Goal: Task Accomplishment & Management: Manage account settings

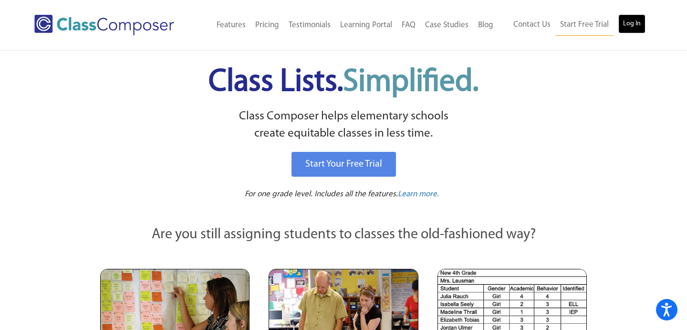
click at [626, 30] on link "Log In" at bounding box center [632, 23] width 27 height 19
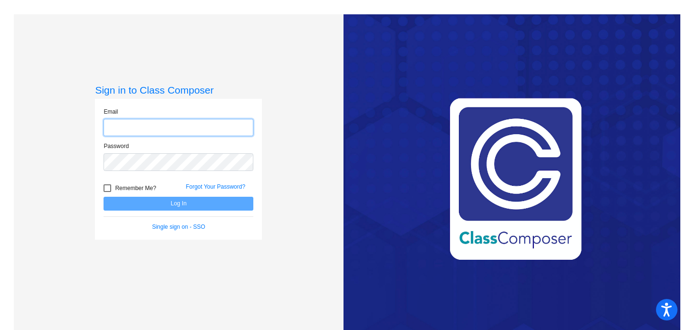
click at [153, 128] on input "email" at bounding box center [179, 128] width 150 height 18
type input "[EMAIL_ADDRESS][PERSON_NAME][DOMAIN_NAME]"
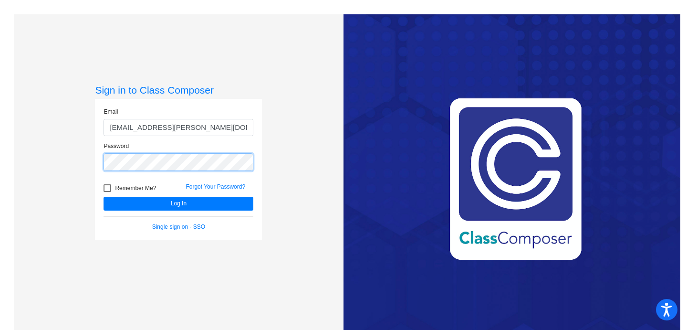
click at [104, 197] on button "Log In" at bounding box center [179, 204] width 150 height 14
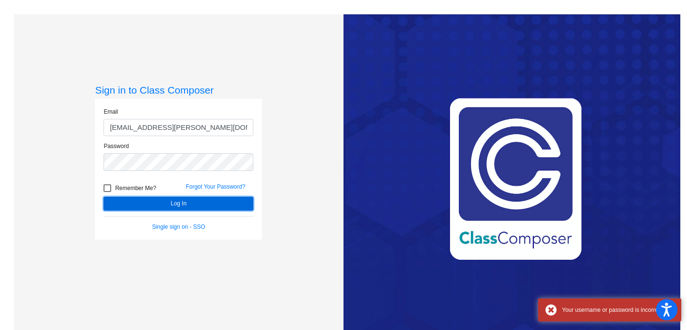
click at [175, 206] on button "Log In" at bounding box center [179, 204] width 150 height 14
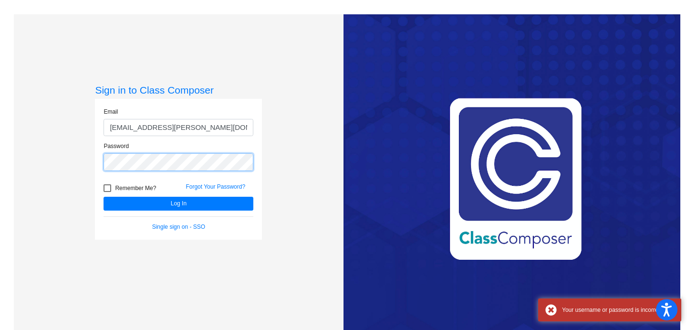
click at [68, 161] on div "Sign in to Class Composer Email [EMAIL_ADDRESS][PERSON_NAME][DOMAIN_NAME] Passw…" at bounding box center [179, 179] width 330 height 330
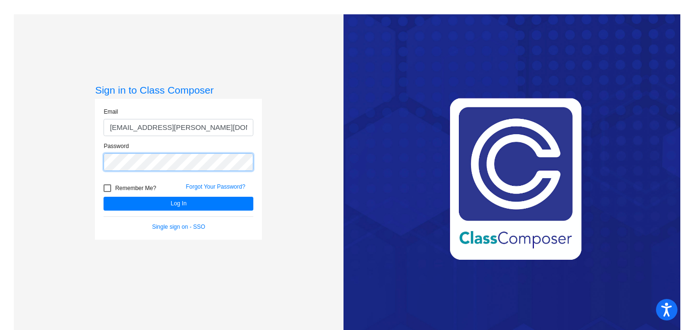
click at [104, 197] on button "Log In" at bounding box center [179, 204] width 150 height 14
